Goal: Task Accomplishment & Management: Manage account settings

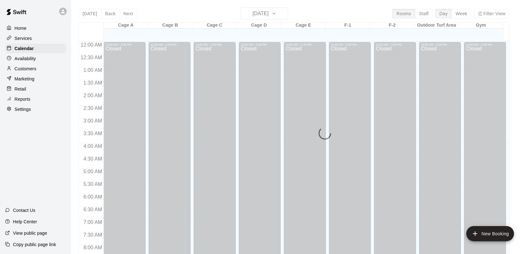
scroll to position [349, 0]
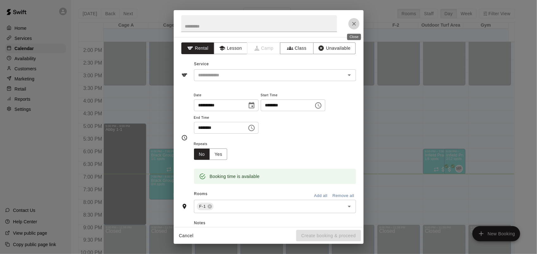
click at [353, 21] on icon "Close" at bounding box center [354, 24] width 6 height 6
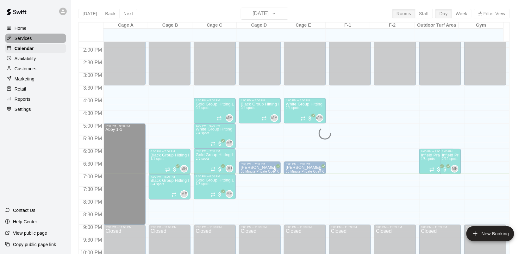
click at [23, 37] on p "Services" at bounding box center [23, 38] width 17 height 6
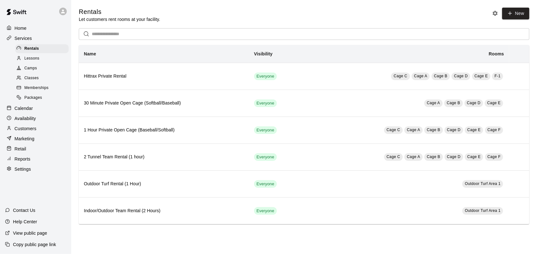
click at [19, 111] on p "Calendar" at bounding box center [24, 108] width 18 height 6
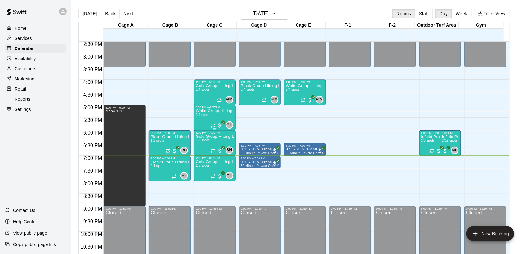
scroll to position [364, 0]
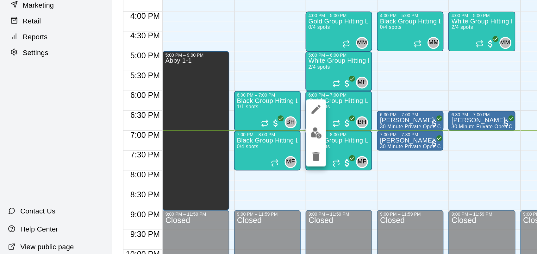
click at [214, 119] on div at bounding box center [268, 127] width 537 height 254
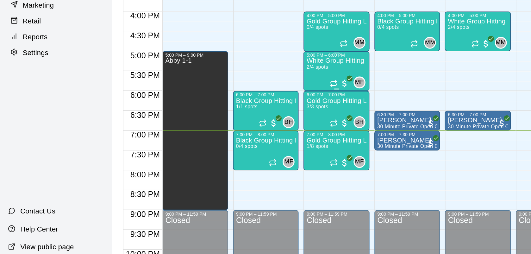
click at [200, 123] on div "White Group Hitting Lesson (7-14 year olds) 2/4 spots" at bounding box center [214, 239] width 38 height 254
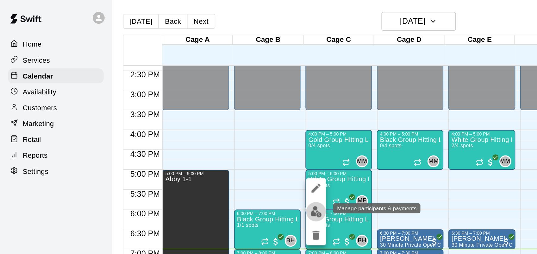
click at [199, 135] on img "edit" at bounding box center [201, 134] width 7 height 7
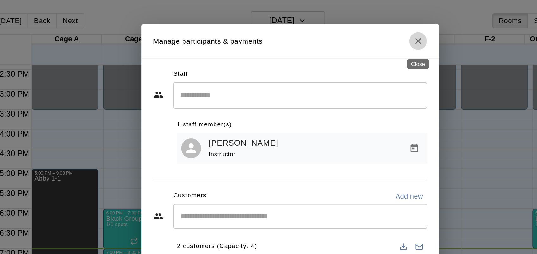
click at [351, 28] on icon "Close" at bounding box center [350, 26] width 6 height 6
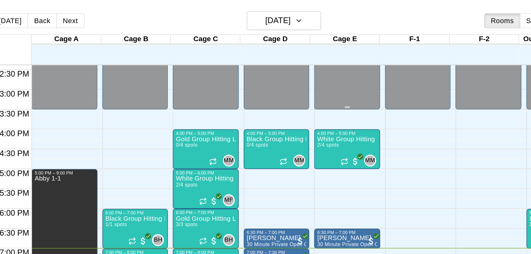
scroll to position [388, 0]
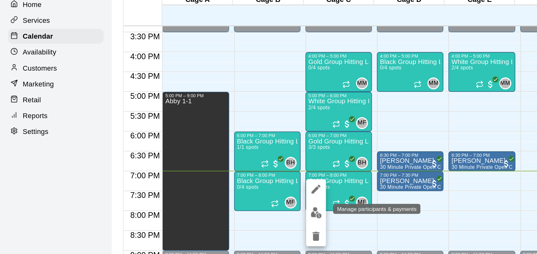
click at [202, 160] on img "edit" at bounding box center [201, 160] width 7 height 7
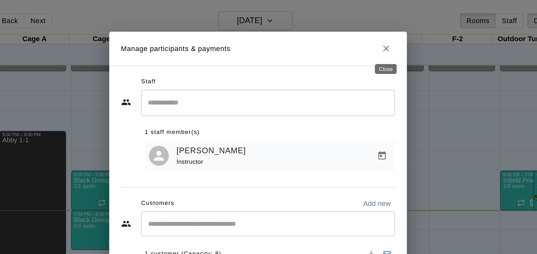
click at [350, 31] on icon "Close" at bounding box center [350, 31] width 4 height 4
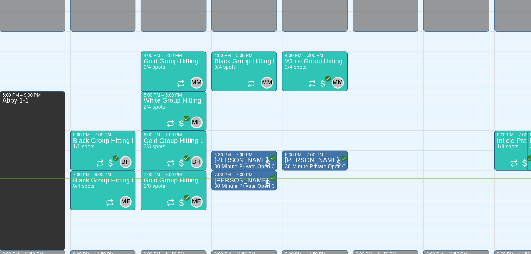
scroll to position [363, 0]
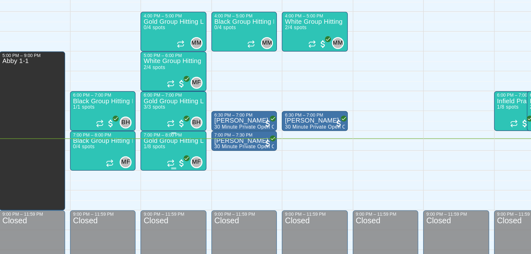
click at [218, 166] on p "Gold Group Hitting Lesson ([DEMOGRAPHIC_DATA] and up)" at bounding box center [214, 166] width 38 height 0
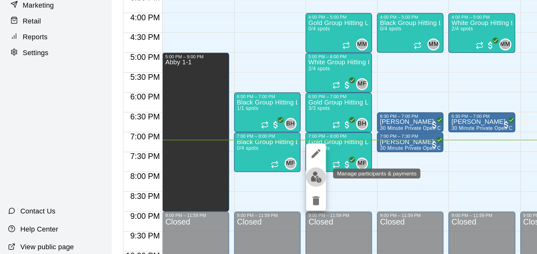
click at [200, 189] on img "edit" at bounding box center [201, 188] width 7 height 7
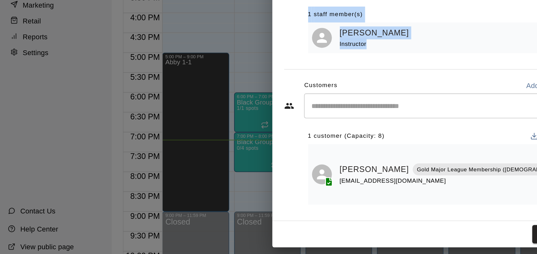
drag, startPoint x: 307, startPoint y: 100, endPoint x: 255, endPoint y: 105, distance: 52.5
click at [255, 105] on div "[PERSON_NAME] Instructor" at bounding box center [285, 99] width 137 height 15
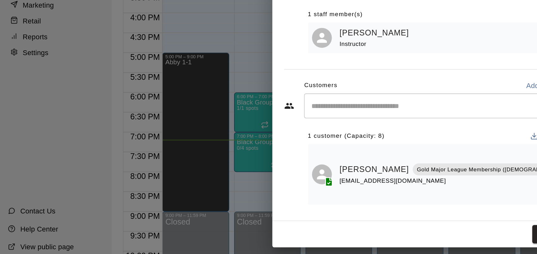
click at [161, 99] on div "Manage participants & payments Staff ​ 1 staff member(s) [PERSON_NAME] Instruct…" at bounding box center [268, 127] width 537 height 254
